Goal: Book appointment/travel/reservation

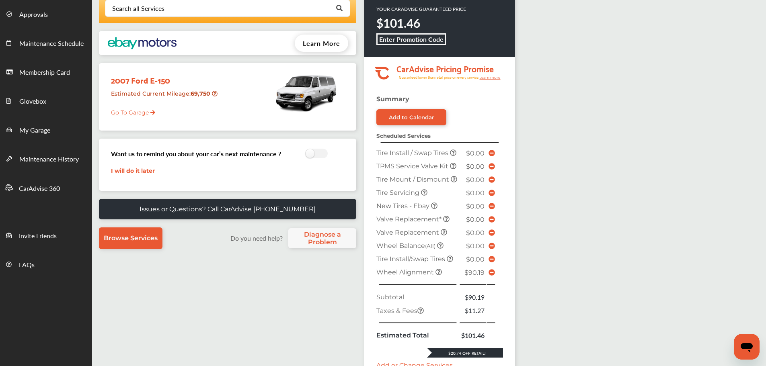
scroll to position [280, 0]
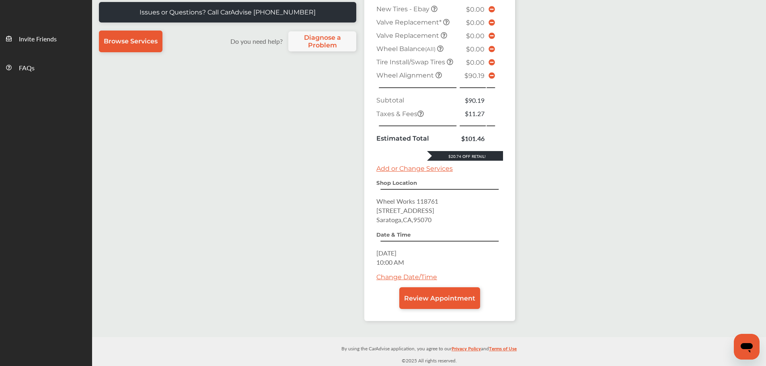
click at [436, 302] on link "Review Appointment" at bounding box center [439, 298] width 81 height 22
click at [436, 298] on span "Review Appointment" at bounding box center [439, 299] width 71 height 8
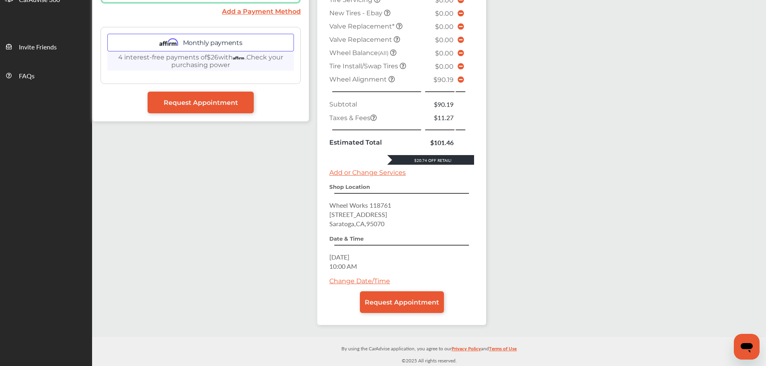
click at [436, 299] on span "Request Appointment" at bounding box center [402, 303] width 74 height 8
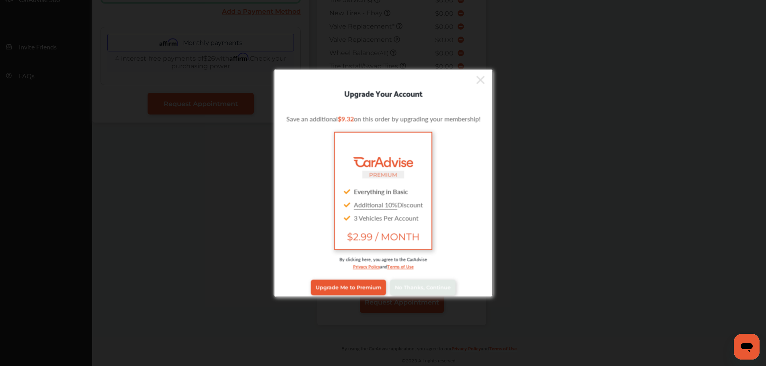
scroll to position [254, 0]
click at [423, 292] on link "No Thanks, Continue" at bounding box center [423, 287] width 66 height 15
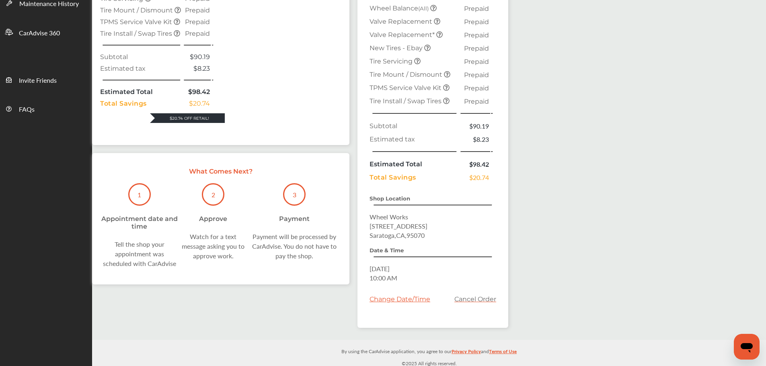
scroll to position [223, 0]
